Goal: Transaction & Acquisition: Purchase product/service

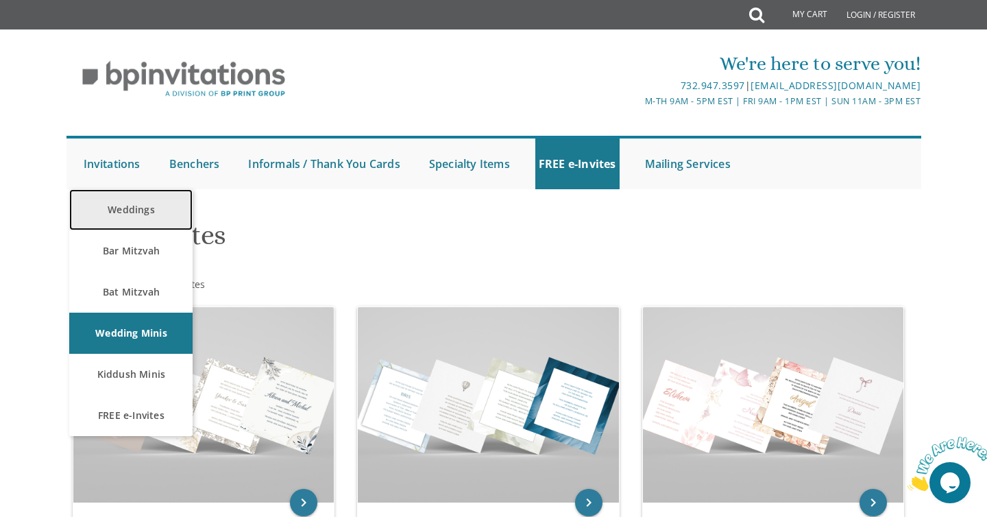
click at [131, 212] on link "Weddings" at bounding box center [130, 209] width 123 height 41
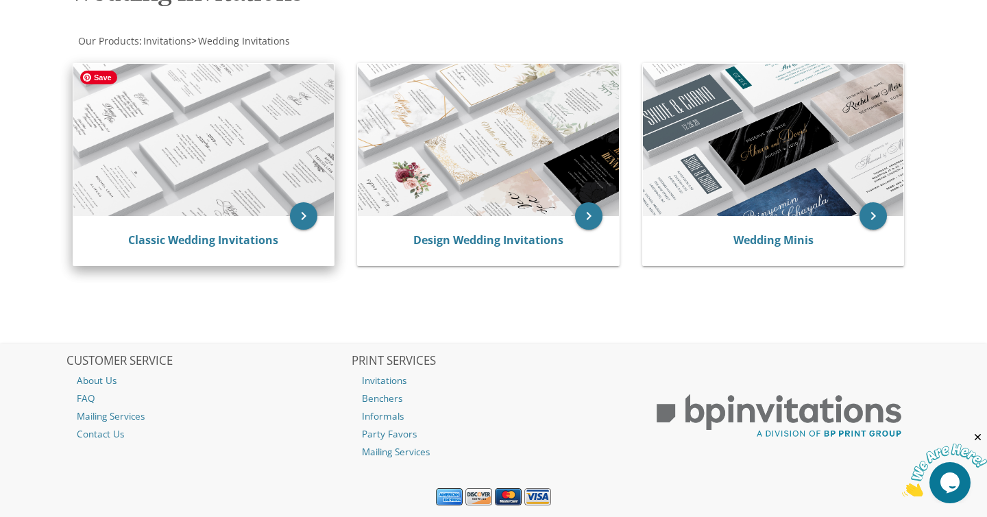
scroll to position [232, 0]
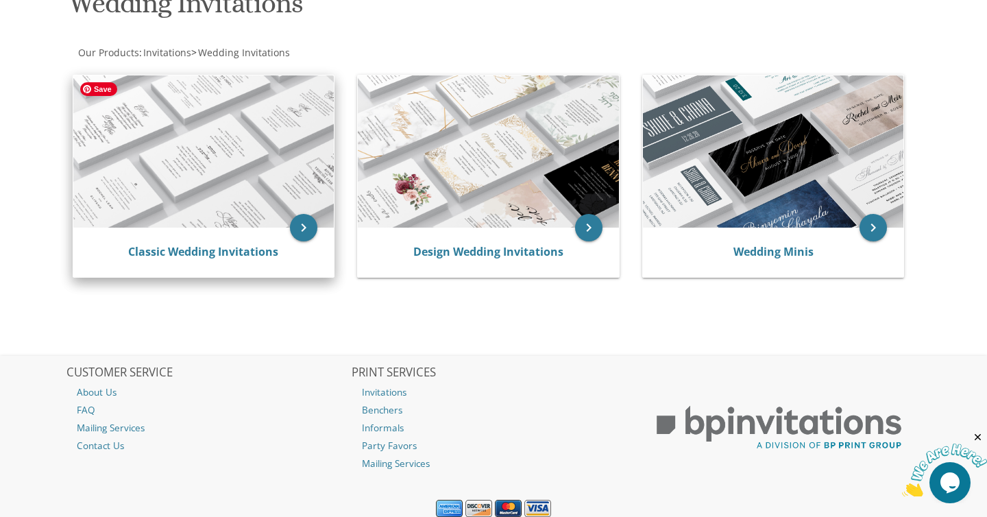
click at [222, 153] on img at bounding box center [203, 151] width 261 height 152
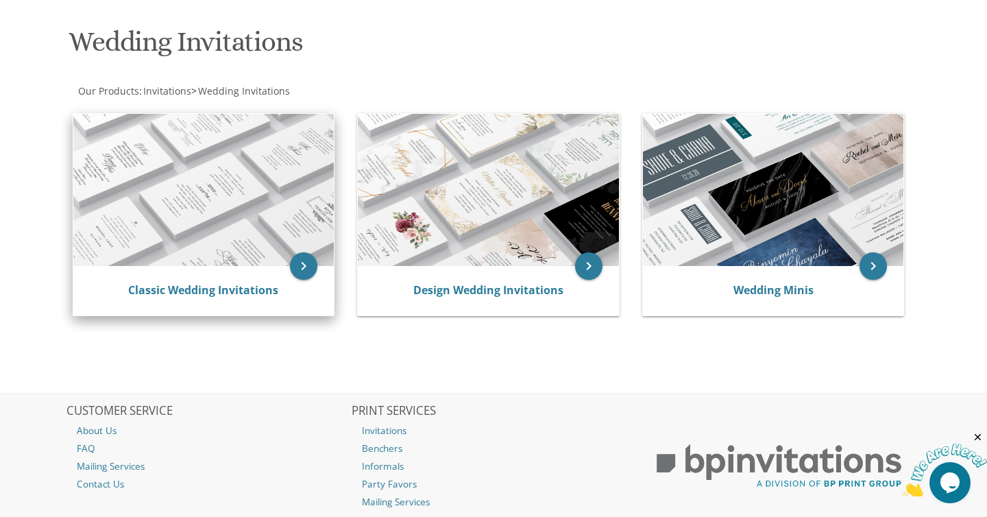
click at [229, 279] on div "Classic Wedding Invitations" at bounding box center [203, 290] width 261 height 49
click at [231, 290] on link "Classic Wedding Invitations" at bounding box center [203, 289] width 150 height 15
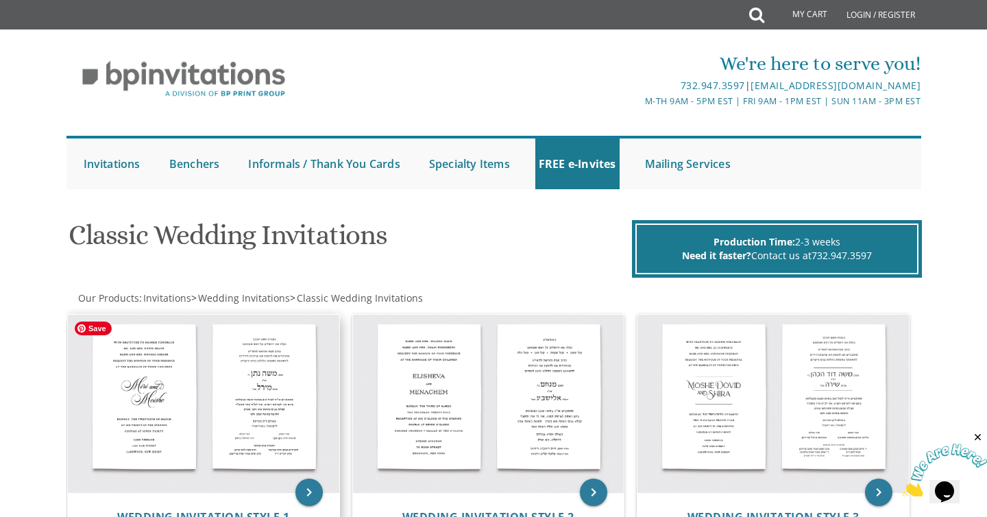
click at [271, 393] on img at bounding box center [203, 403] width 271 height 178
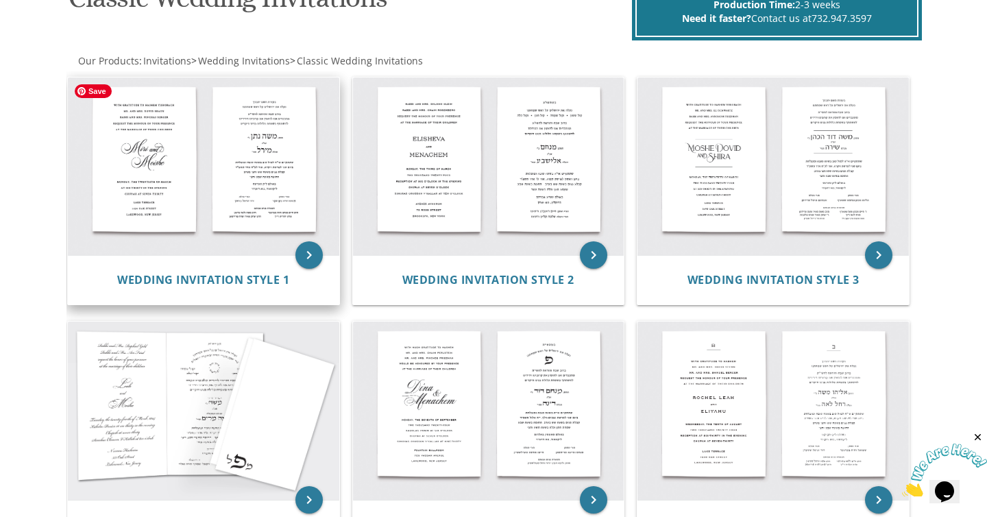
scroll to position [239, 0]
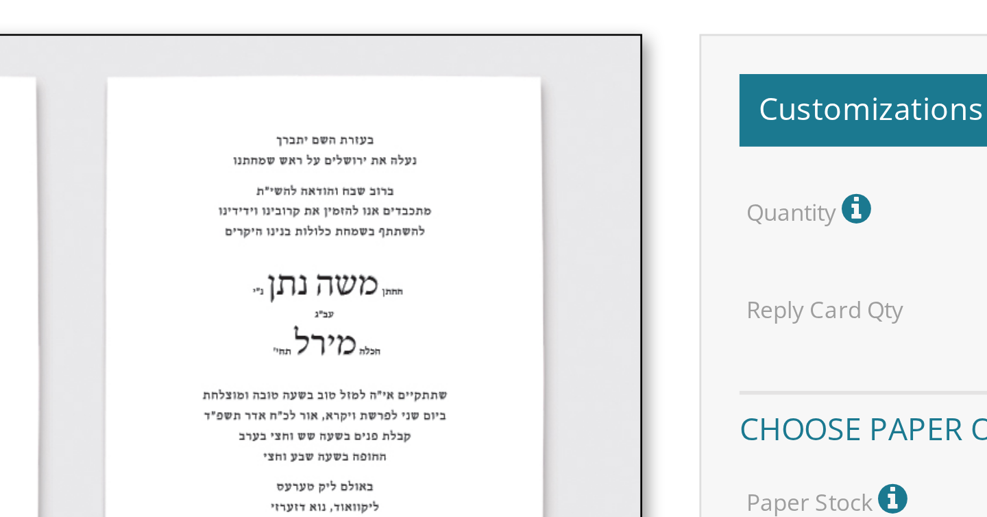
scroll to position [395, 0]
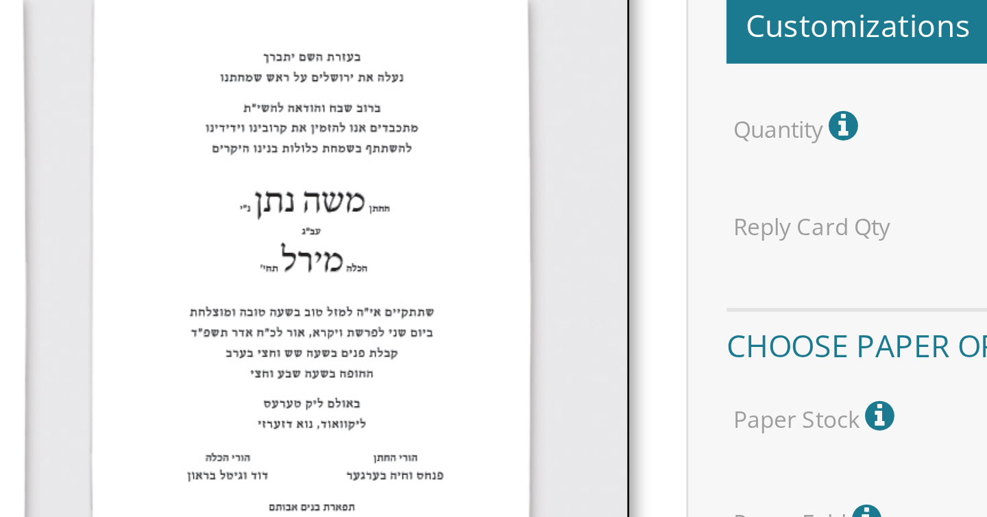
click at [407, 76] on img at bounding box center [277, 149] width 412 height 271
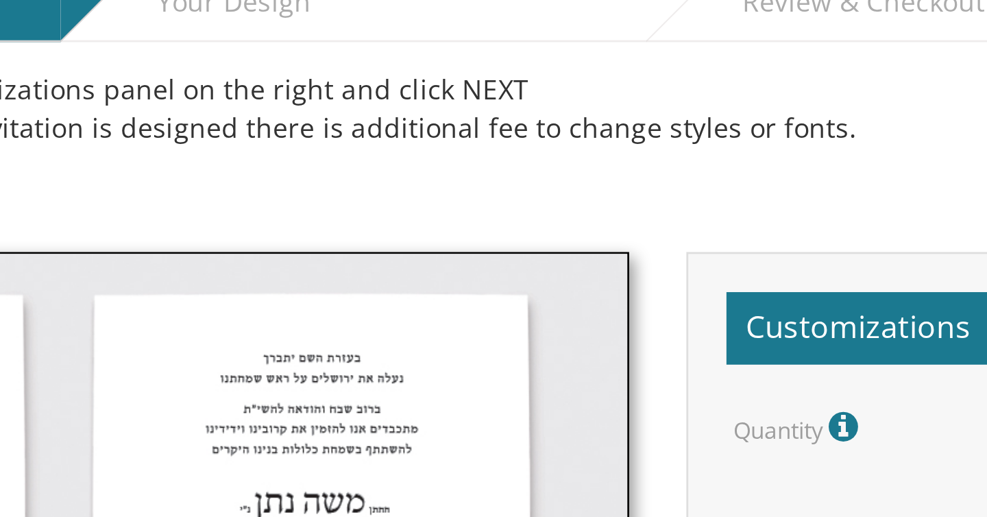
scroll to position [317, 0]
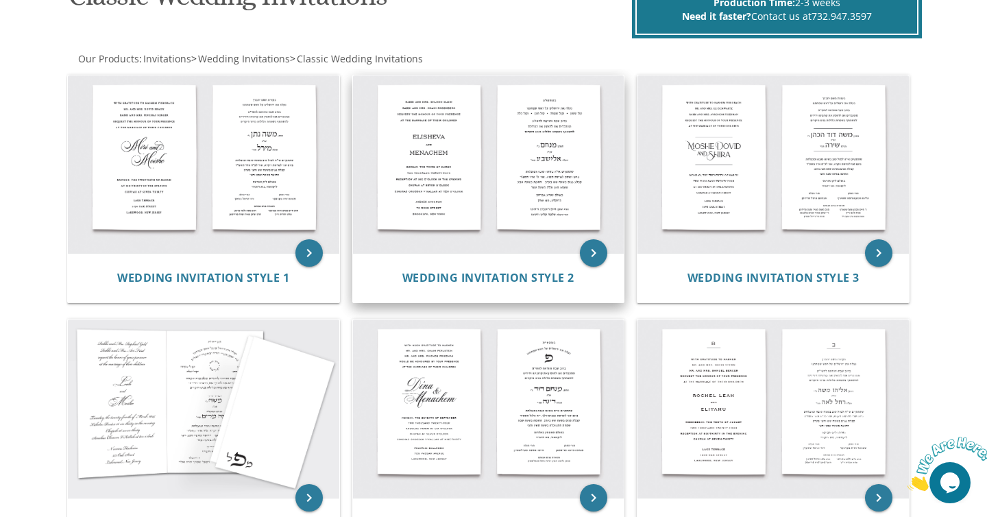
click at [535, 173] on img at bounding box center [488, 164] width 271 height 178
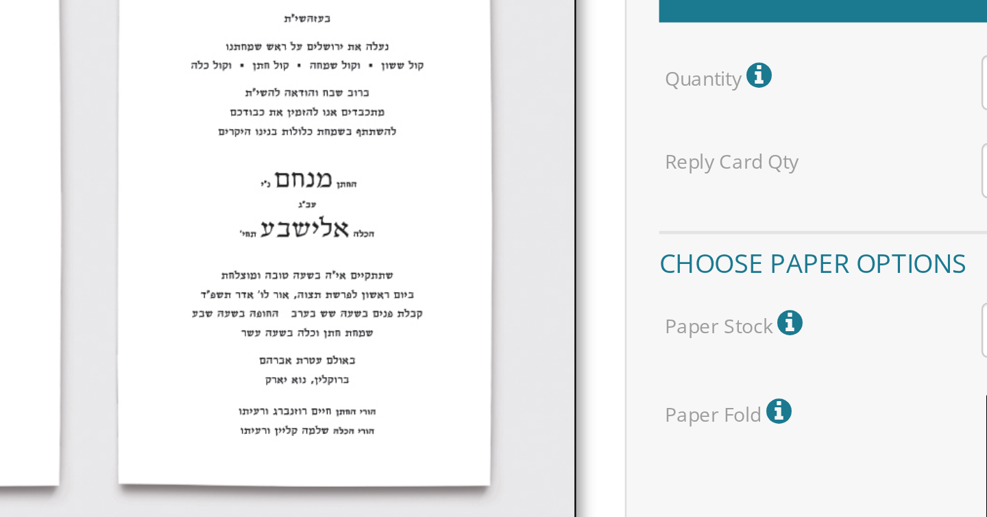
scroll to position [140, 0]
